Goal: Task Accomplishment & Management: Complete application form

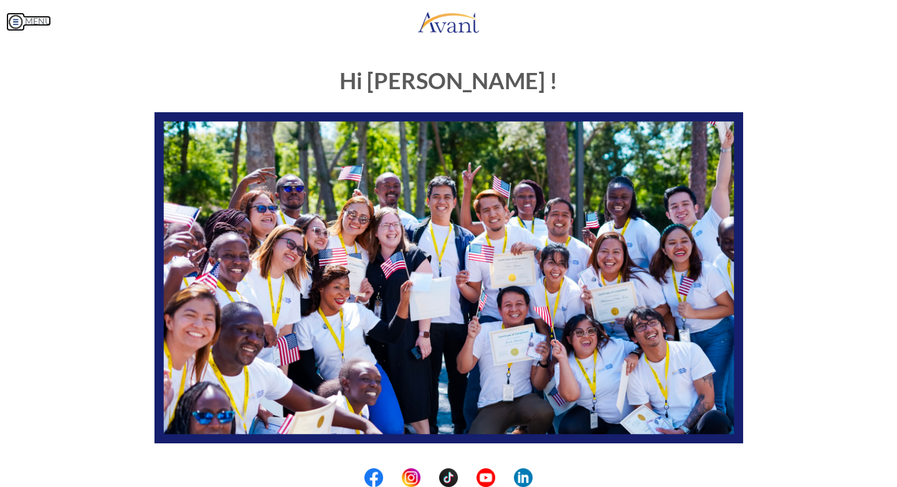
click at [16, 22] on img at bounding box center [15, 21] width 19 height 19
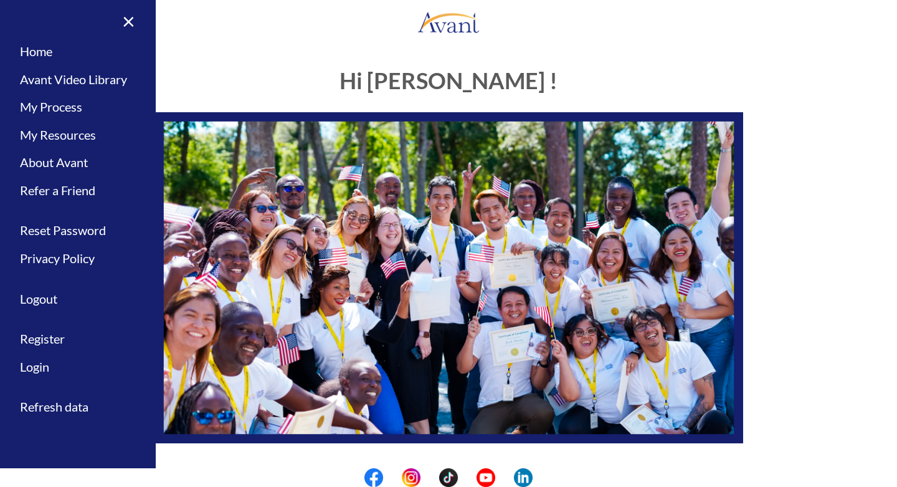
click at [179, 100] on div "Hi [PERSON_NAME] ! START HERE: Avant Video Library My Process My Resources Abou…" at bounding box center [448, 358] width 607 height 605
click at [70, 107] on link "My Process" at bounding box center [78, 107] width 156 height 28
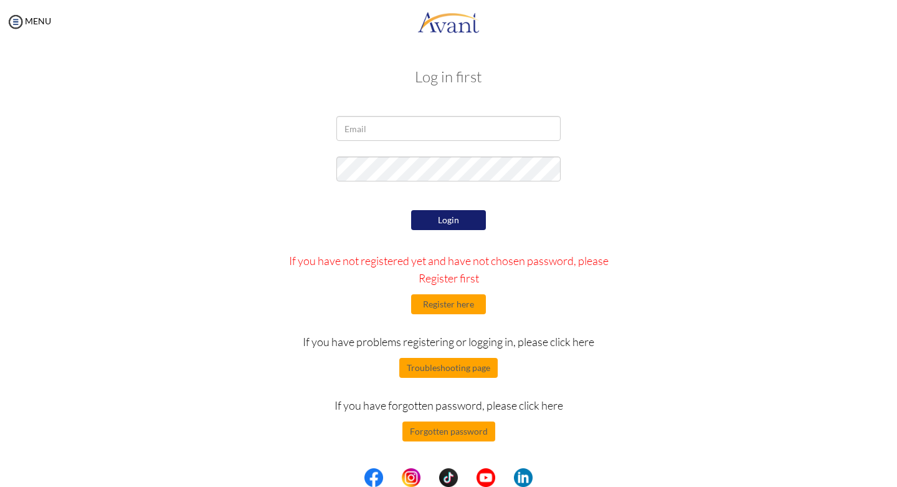
click at [800, 320] on div "Login If you have not registered yet and have not chosen password, please Regis…" at bounding box center [448, 324] width 729 height 234
click at [400, 141] on input "email" at bounding box center [448, 128] width 224 height 25
type input "[EMAIL_ADDRESS][DOMAIN_NAME]"
click at [454, 217] on button "Login" at bounding box center [448, 220] width 75 height 20
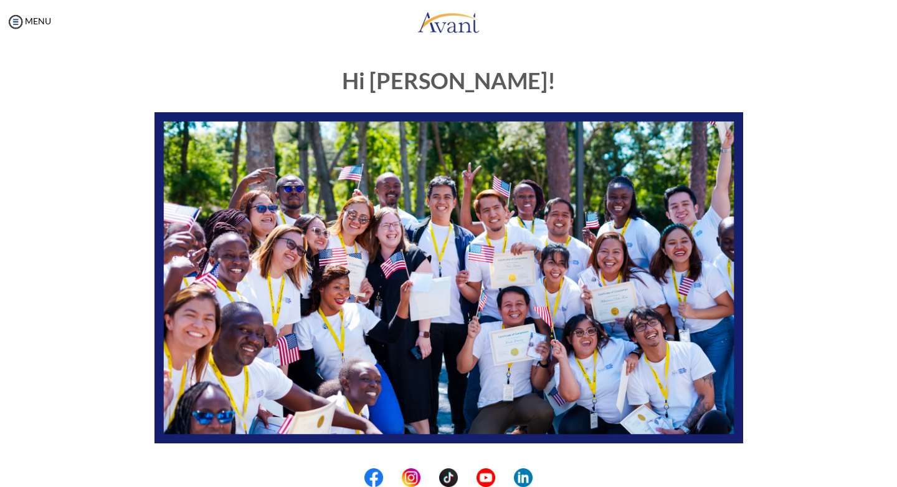
click at [263, 480] on center at bounding box center [448, 477] width 897 height 19
click at [440, 194] on img at bounding box center [449, 277] width 589 height 331
click at [250, 40] on div "MENU" at bounding box center [448, 23] width 897 height 47
